Goal: Transaction & Acquisition: Purchase product/service

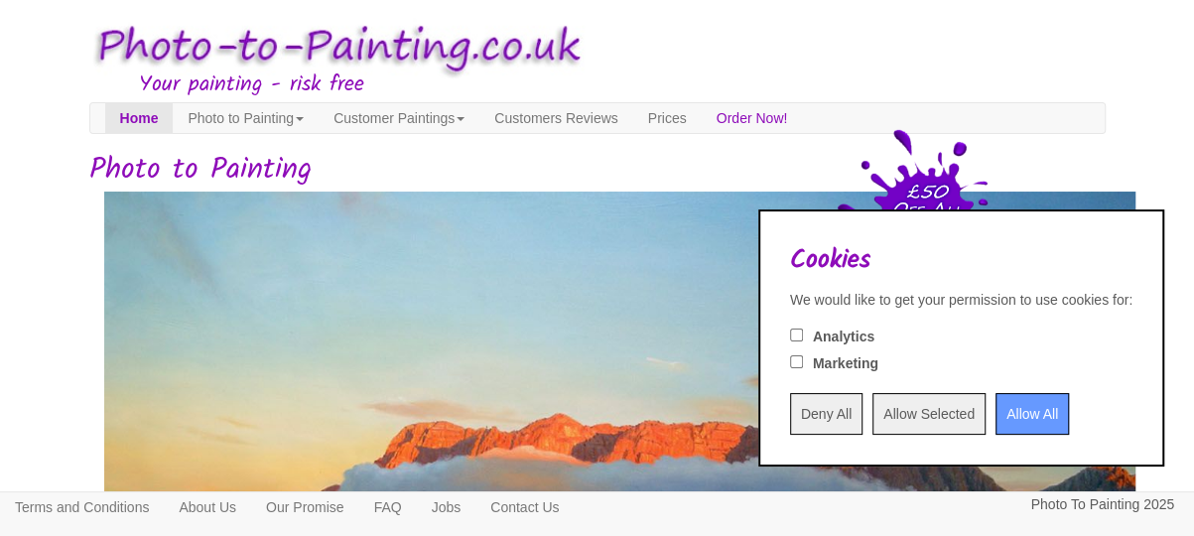
click at [790, 416] on input "Deny All" at bounding box center [826, 414] width 72 height 42
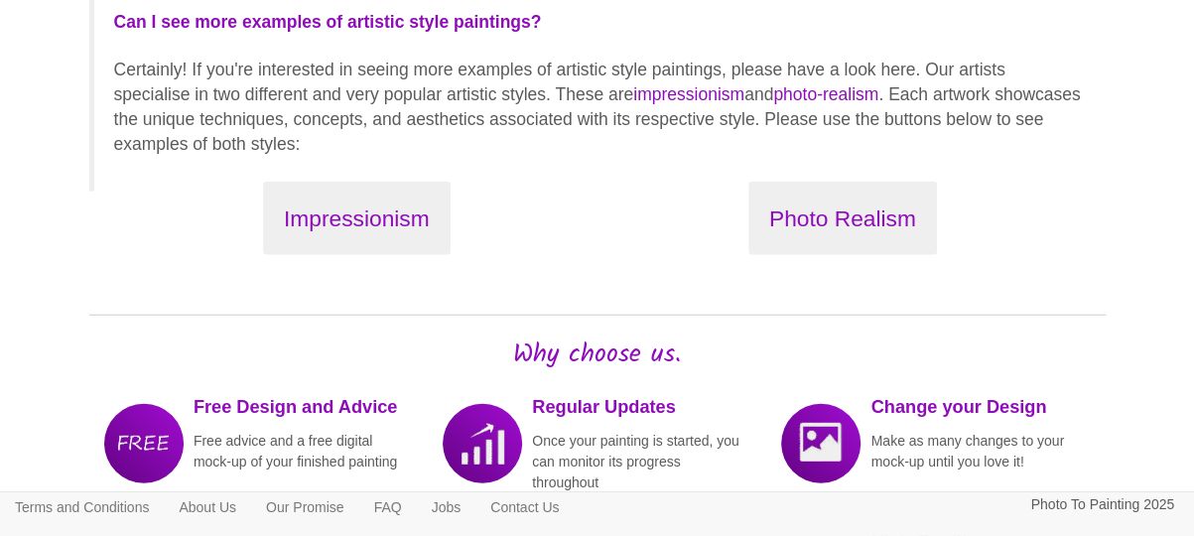
scroll to position [2534, 0]
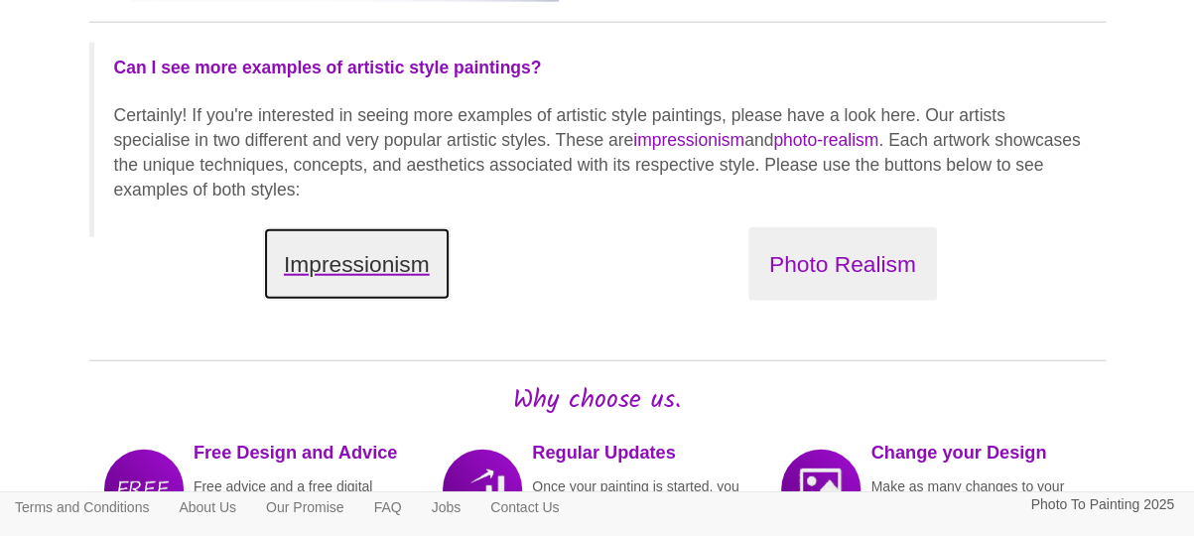
click at [420, 258] on button "Impressionism" at bounding box center [357, 264] width 188 height 74
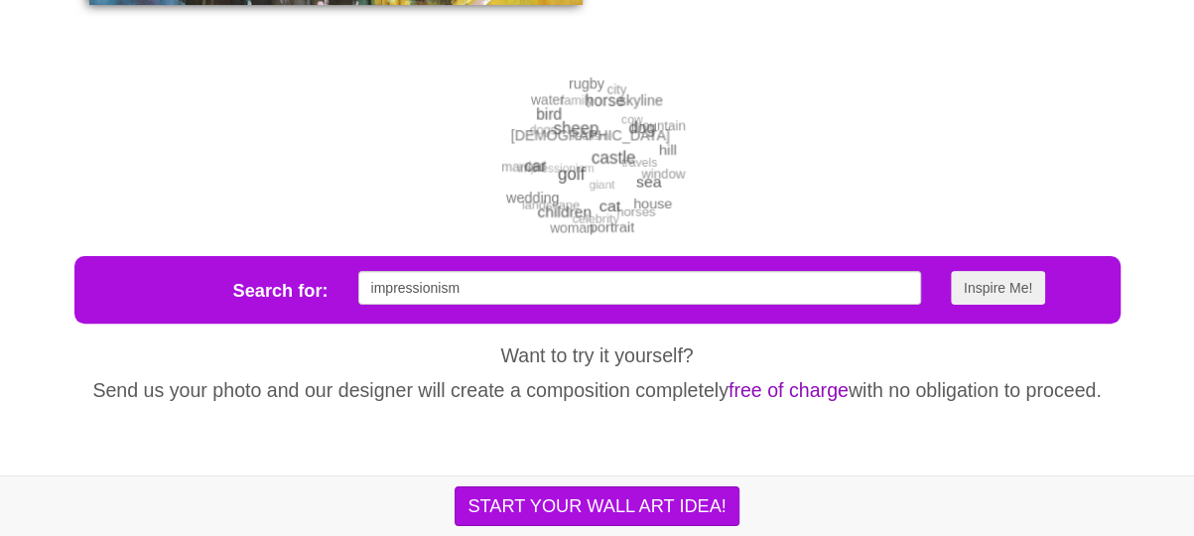
scroll to position [4222, 0]
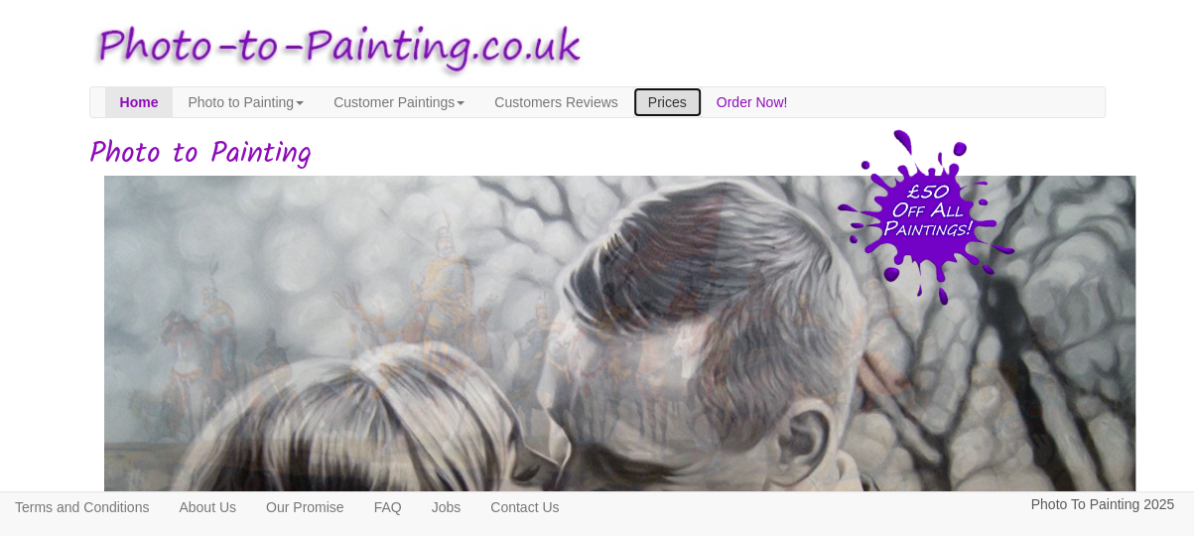
click at [702, 109] on link "Prices" at bounding box center [667, 102] width 68 height 30
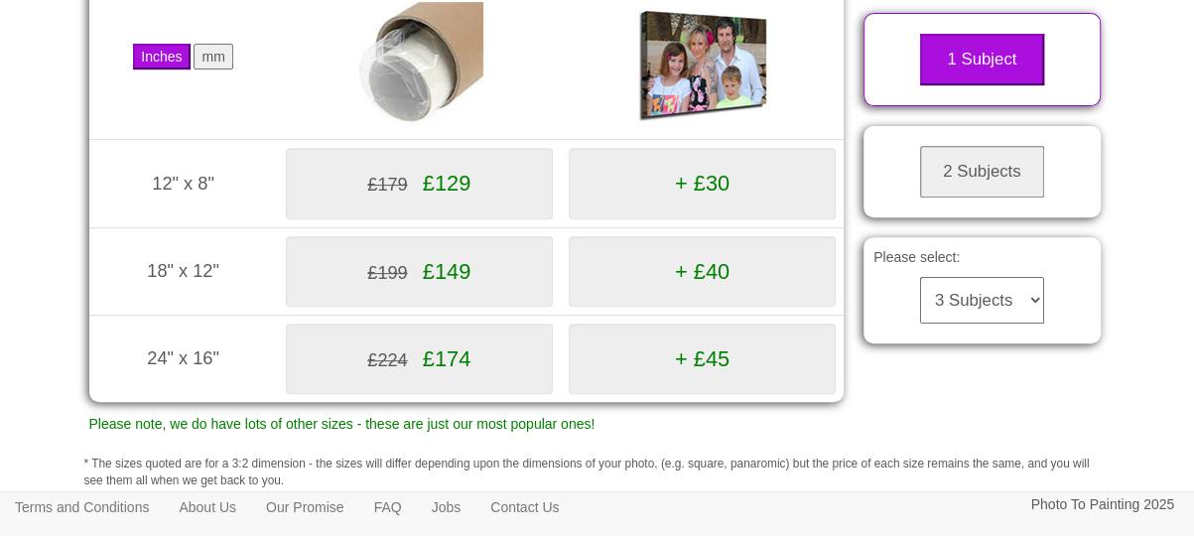
scroll to position [422, 0]
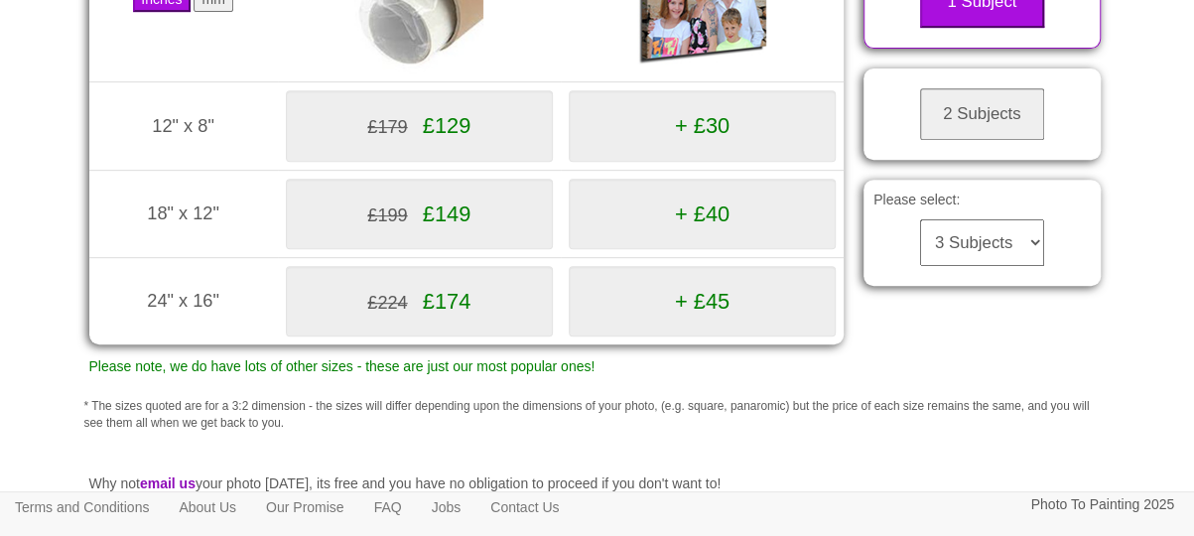
click at [980, 133] on button "2 Subjects" at bounding box center [982, 114] width 124 height 52
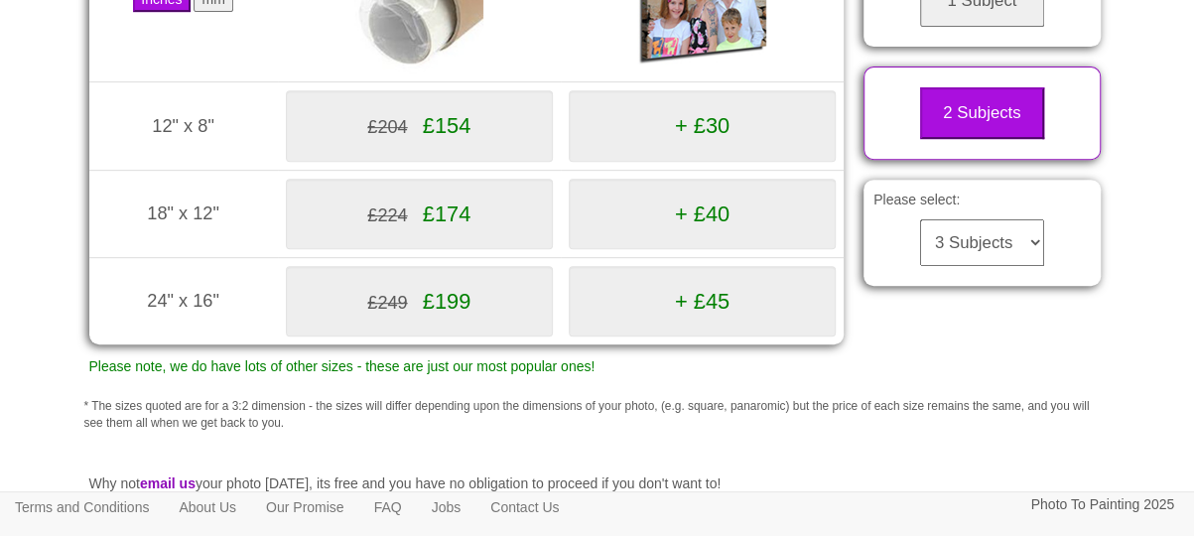
click at [920, 219] on select "3 Subjects 4 Subjects 5 Subjects 6 Subjects 7 Subjects 8 Subjects 9 Subjects 10…" at bounding box center [982, 242] width 124 height 47
click option "3 Subjects" at bounding box center [0, 0] width 0 height 0
click at [920, 219] on select "3 Subjects 4 Subjects 5 Subjects 6 Subjects 7 Subjects 8 Subjects 9 Subjects 10…" at bounding box center [982, 242] width 124 height 47
click option "3 Subjects" at bounding box center [0, 0] width 0 height 0
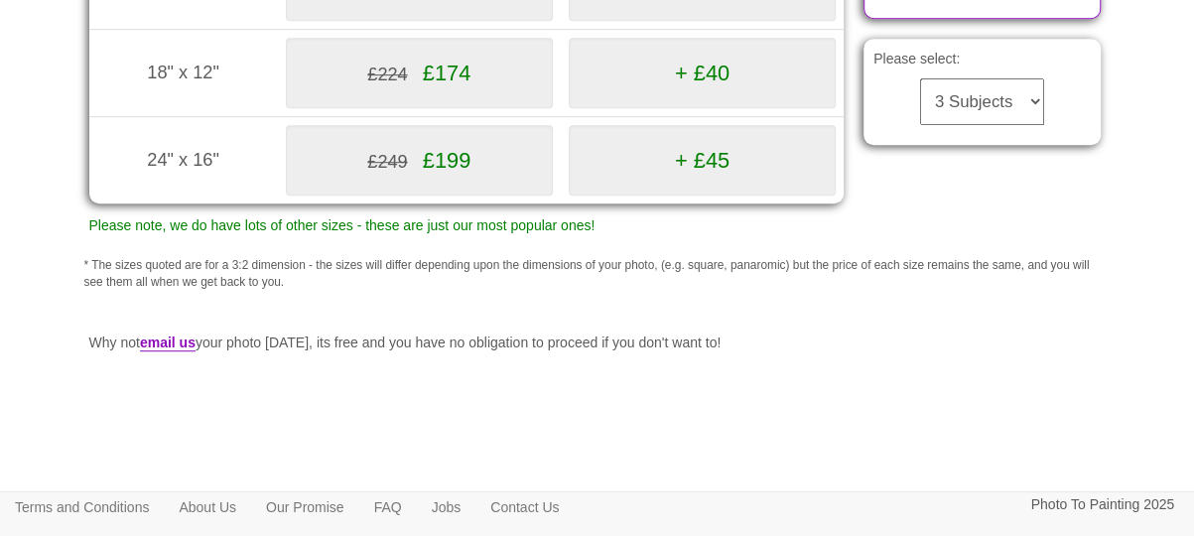
click at [920, 78] on select "3 Subjects 4 Subjects 5 Subjects 6 Subjects 7 Subjects 8 Subjects 9 Subjects 10…" at bounding box center [982, 101] width 124 height 47
click option "3 Subjects" at bounding box center [0, 0] width 0 height 0
click at [1014, 155] on div "Please select: 3 Subjects 4 Subjects 5 Subjects 6 Subjects 7 Subjects 8 Subject…" at bounding box center [982, 92] width 257 height 126
click at [920, 78] on select "3 Subjects 4 Subjects 5 Subjects 6 Subjects 7 Subjects 8 Subjects 9 Subjects 10…" at bounding box center [982, 101] width 124 height 47
click option "4 Subjects" at bounding box center [0, 0] width 0 height 0
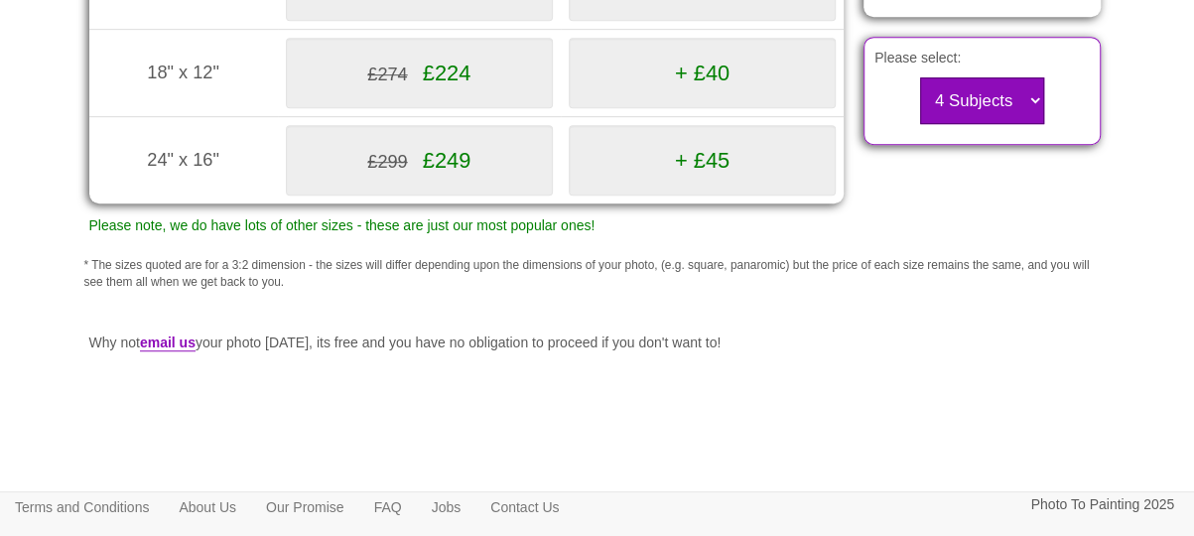
click at [992, 124] on select "3 Subjects 4 Subjects 5 Subjects 6 Subjects 7 Subjects 8 Subjects 9 Subjects 10…" at bounding box center [982, 100] width 124 height 47
select select "3"
click option "3 Subjects" at bounding box center [0, 0] width 0 height 0
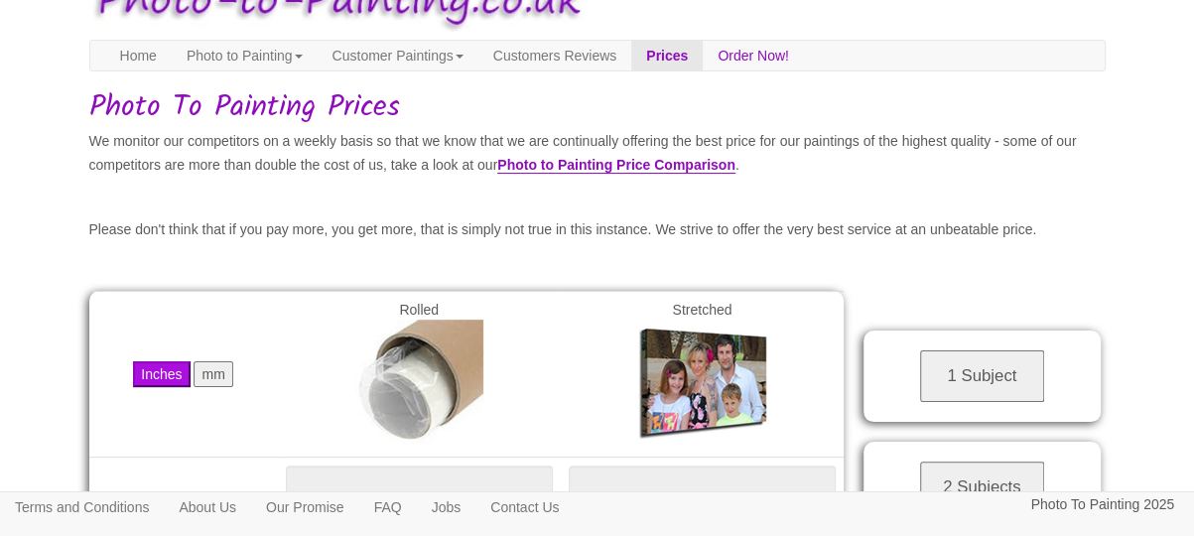
scroll to position [0, 0]
